Goal: Check status: Check status

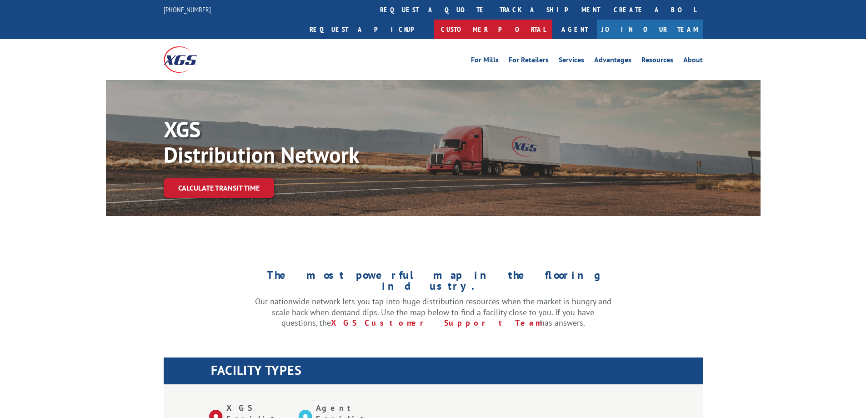
click at [552, 20] on link "Customer Portal" at bounding box center [493, 30] width 118 height 20
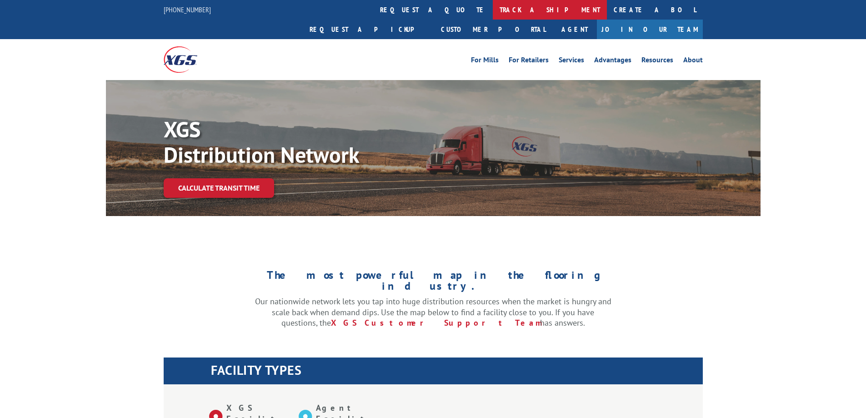
click at [493, 10] on link "track a shipment" at bounding box center [550, 10] width 114 height 20
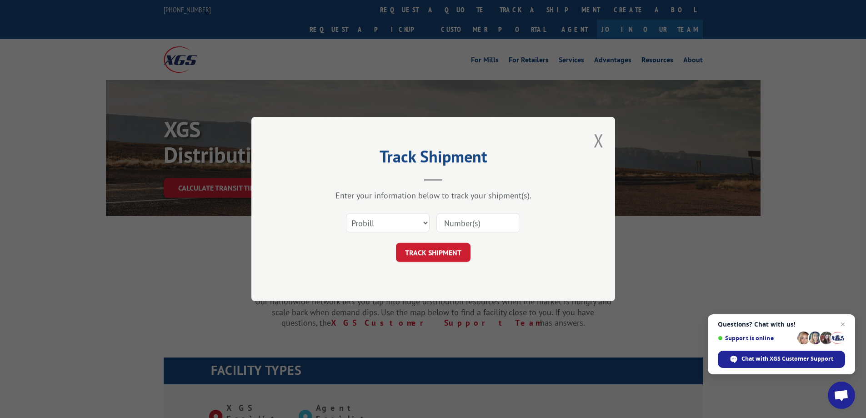
click at [450, 225] on input at bounding box center [478, 222] width 84 height 19
paste input "17487855"
type input "17487855"
click at [434, 256] on button "TRACK SHIPMENT" at bounding box center [433, 252] width 75 height 19
